Goal: Task Accomplishment & Management: Use online tool/utility

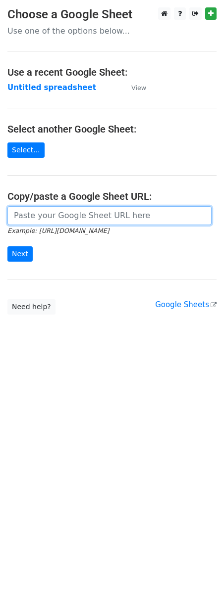
drag, startPoint x: 0, startPoint y: 0, endPoint x: 29, endPoint y: 238, distance: 239.7
click at [45, 221] on input "url" at bounding box center [109, 215] width 204 height 19
paste input "[URL][DOMAIN_NAME]"
type input "[URL][DOMAIN_NAME]"
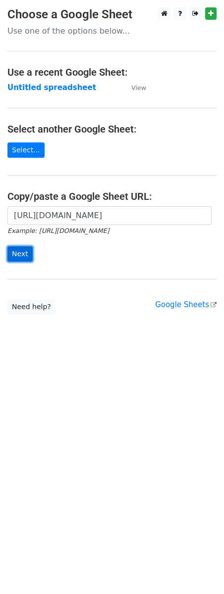
click at [20, 253] on input "Next" at bounding box center [19, 253] width 25 height 15
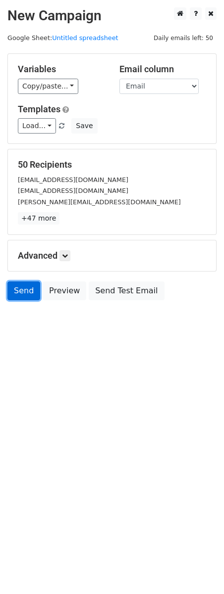
click at [22, 295] on link "Send" at bounding box center [23, 291] width 33 height 19
